Goal: Register for event/course

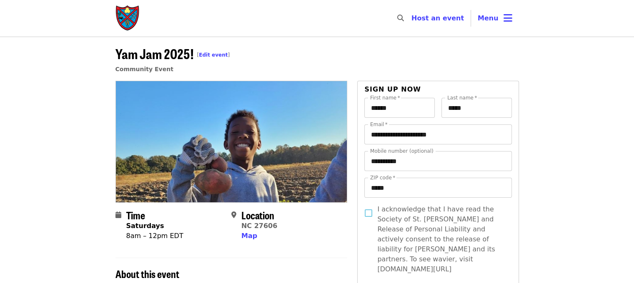
click at [495, 18] on span "Menu" at bounding box center [488, 18] width 21 height 8
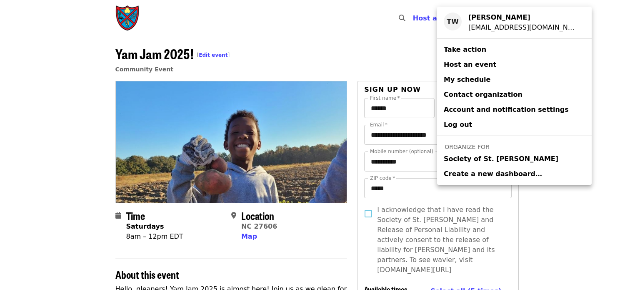
click at [462, 152] on link "Society of St. [PERSON_NAME]" at bounding box center [514, 158] width 155 height 15
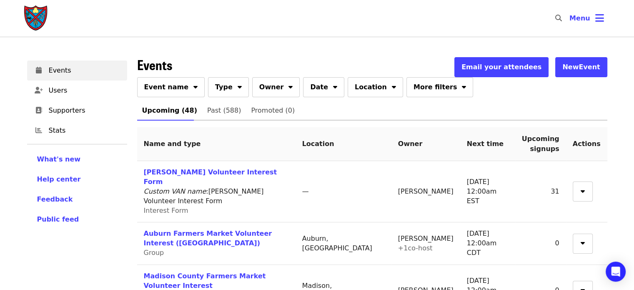
click at [160, 87] on span "Event name" at bounding box center [166, 87] width 45 height 10
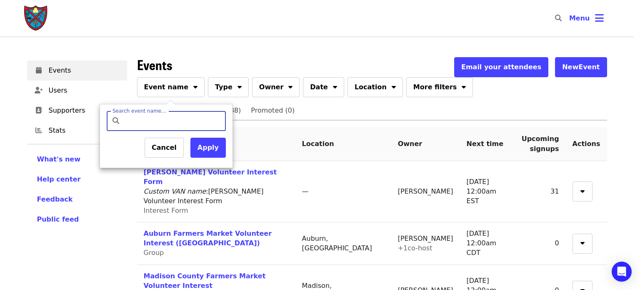
click at [181, 127] on input "Search event name…" at bounding box center [173, 121] width 98 height 20
type input "*******"
click at [211, 157] on button "Apply" at bounding box center [207, 148] width 35 height 20
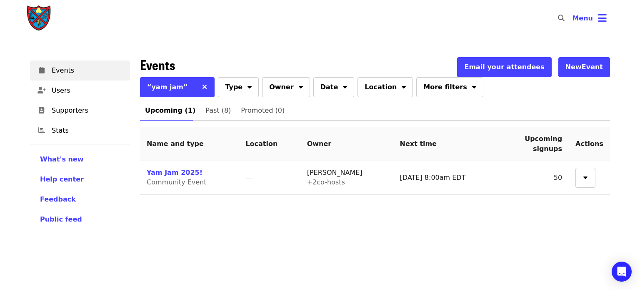
click at [170, 169] on link "Yam Jam 2025!" at bounding box center [175, 172] width 56 height 8
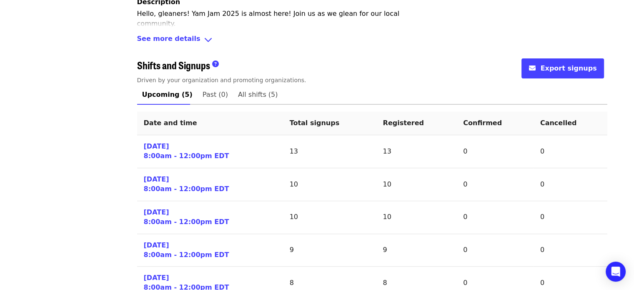
scroll to position [347, 0]
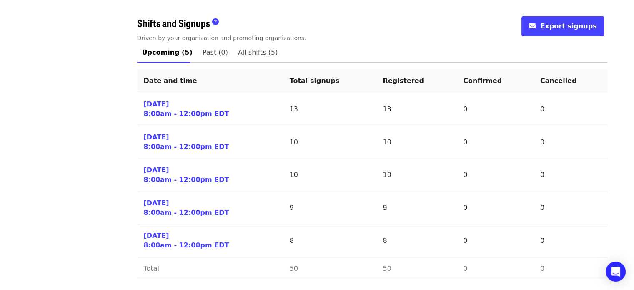
click at [175, 111] on link "[DATE] 8:00am - 12:00pm EDT" at bounding box center [186, 109] width 85 height 19
